Goal: Transaction & Acquisition: Download file/media

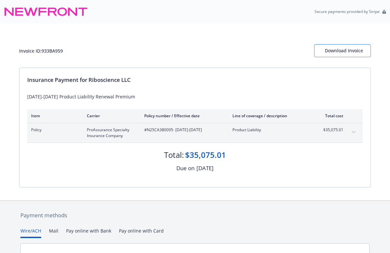
click at [340, 50] on div "Download Invoice" at bounding box center [342, 50] width 35 height 12
click at [345, 51] on div "Download Invoice" at bounding box center [342, 50] width 35 height 12
